Goal: Task Accomplishment & Management: Use online tool/utility

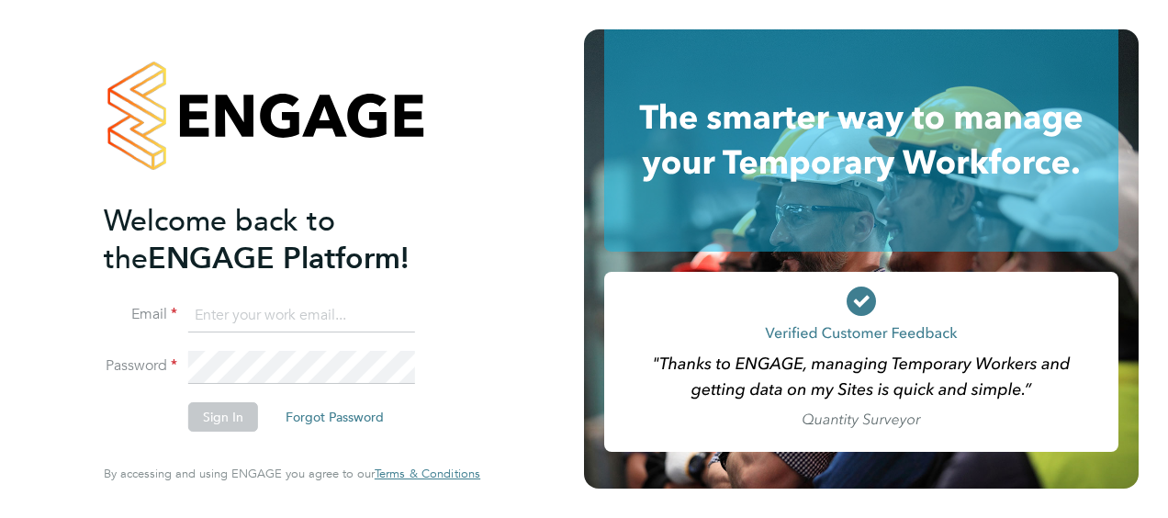
type input "[PERSON_NAME][EMAIL_ADDRESS][PERSON_NAME][DOMAIN_NAME]"
click at [250, 422] on button "Sign In" at bounding box center [223, 416] width 70 height 29
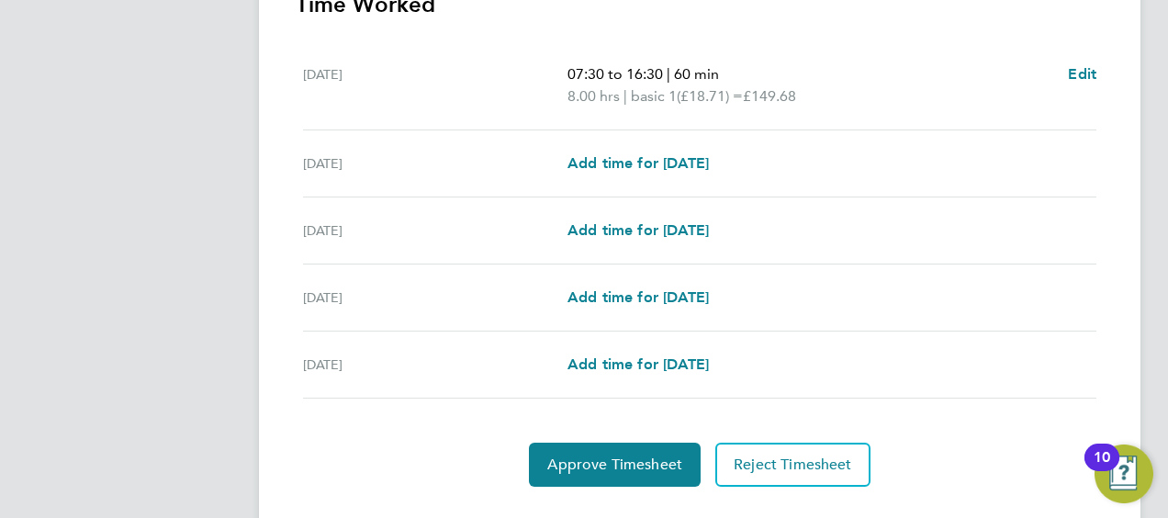
scroll to position [598, 0]
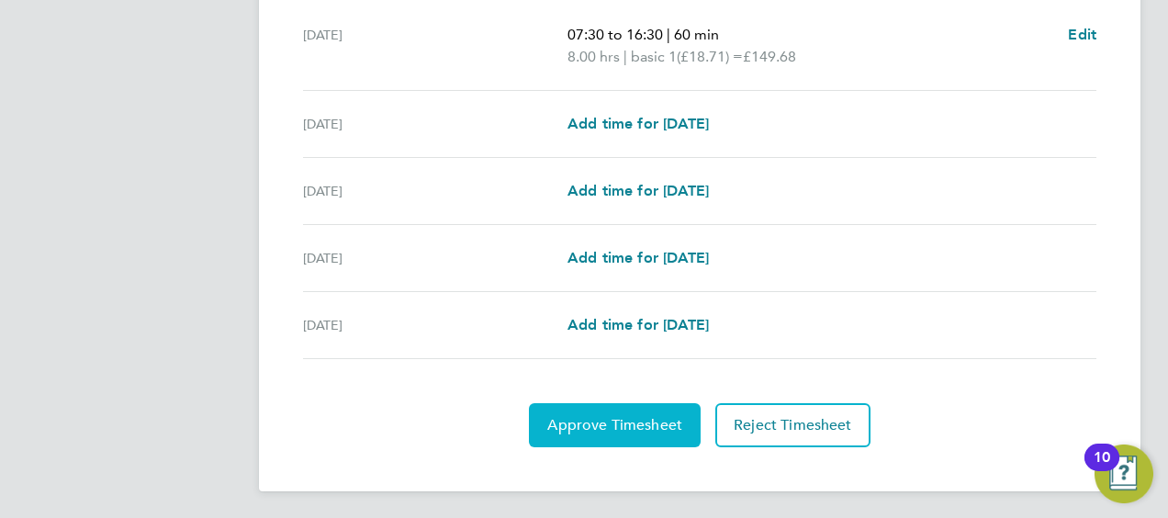
click at [631, 417] on span "Approve Timesheet" at bounding box center [614, 425] width 135 height 18
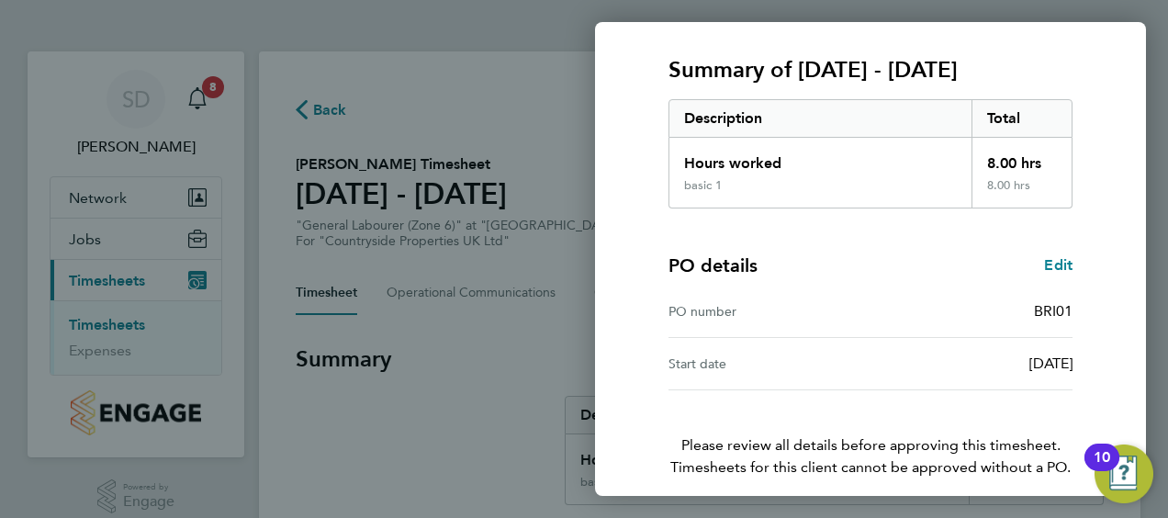
scroll to position [307, 0]
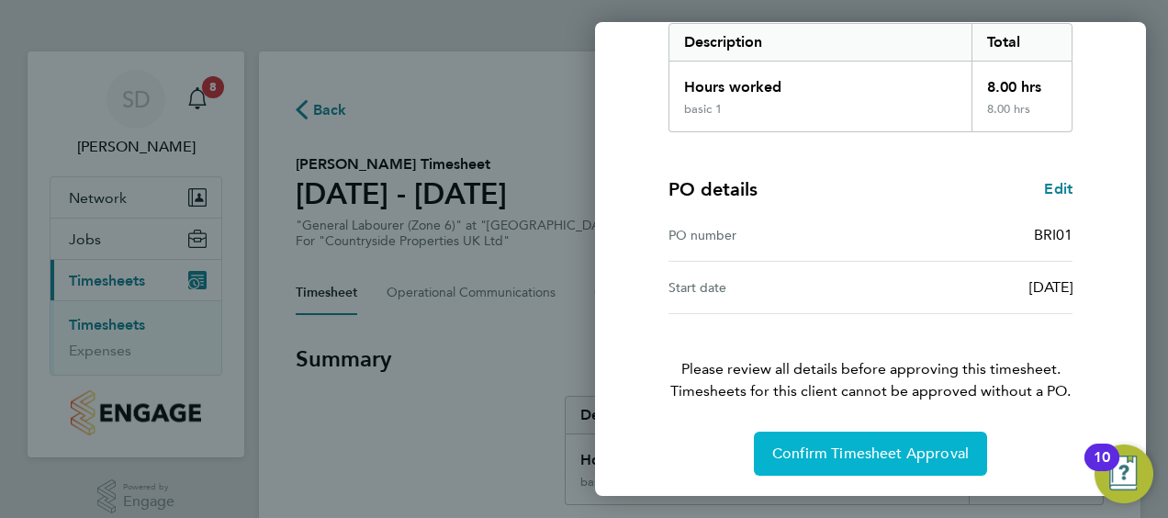
click at [895, 458] on span "Confirm Timesheet Approval" at bounding box center [870, 453] width 196 height 18
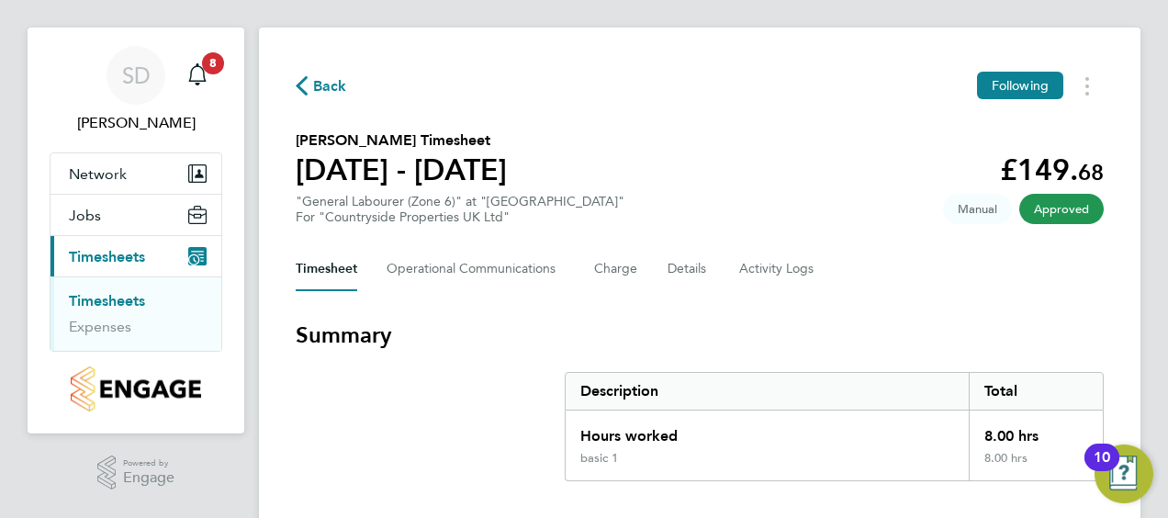
scroll to position [92, 0]
